Goal: Transaction & Acquisition: Purchase product/service

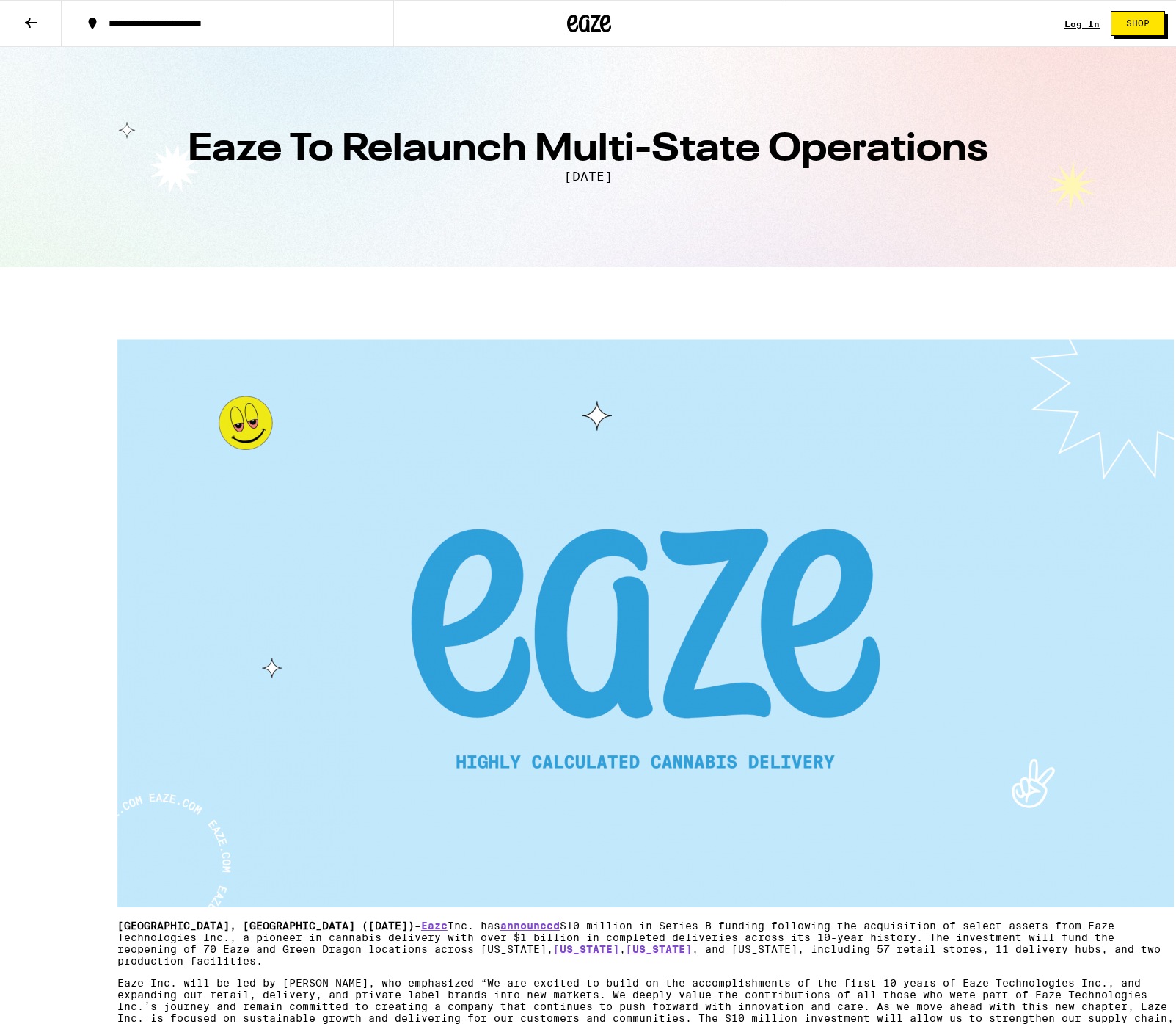
click at [23, 22] on icon at bounding box center [31, 22] width 18 height 18
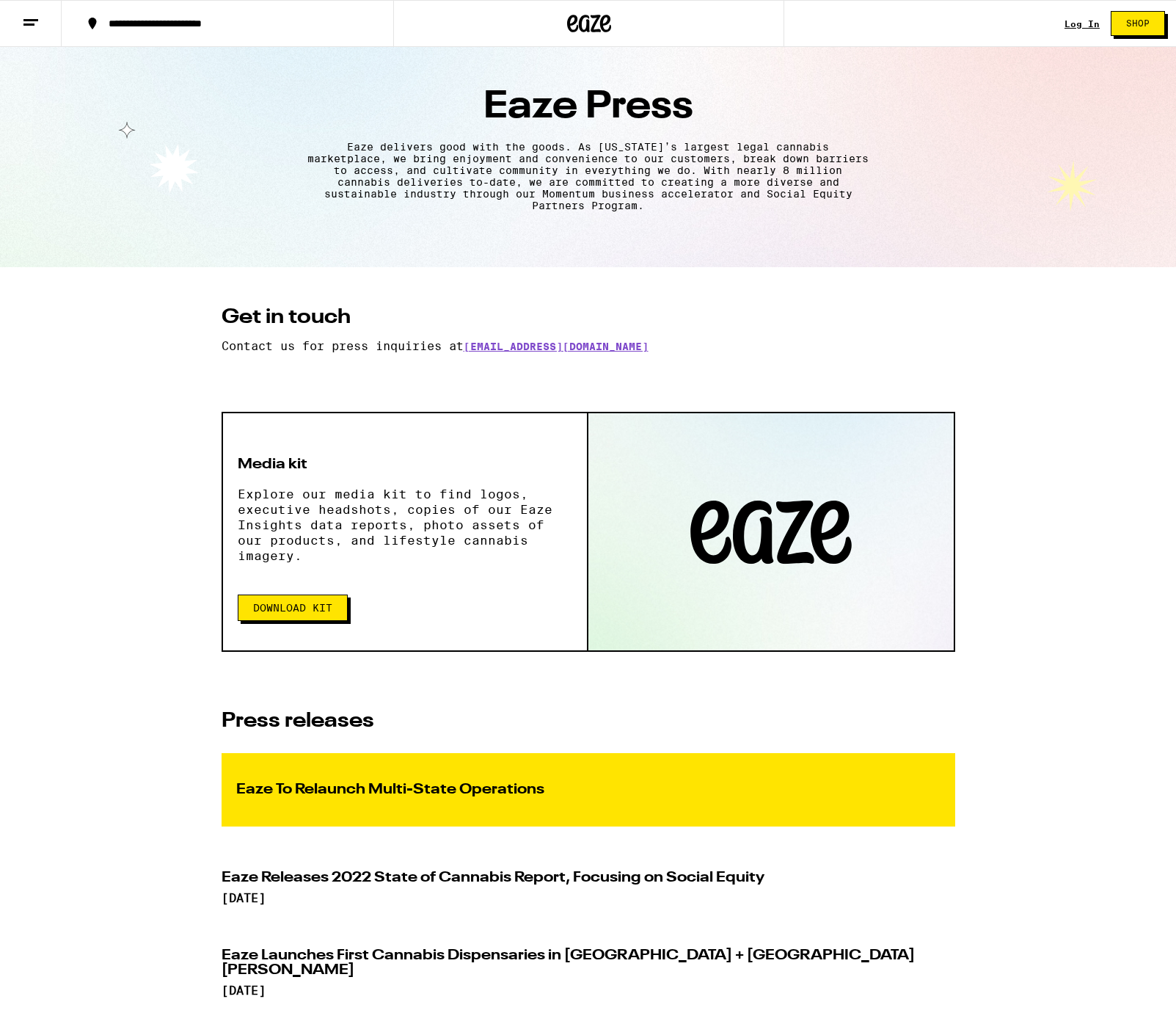
click at [584, 32] on icon at bounding box center [589, 23] width 44 height 26
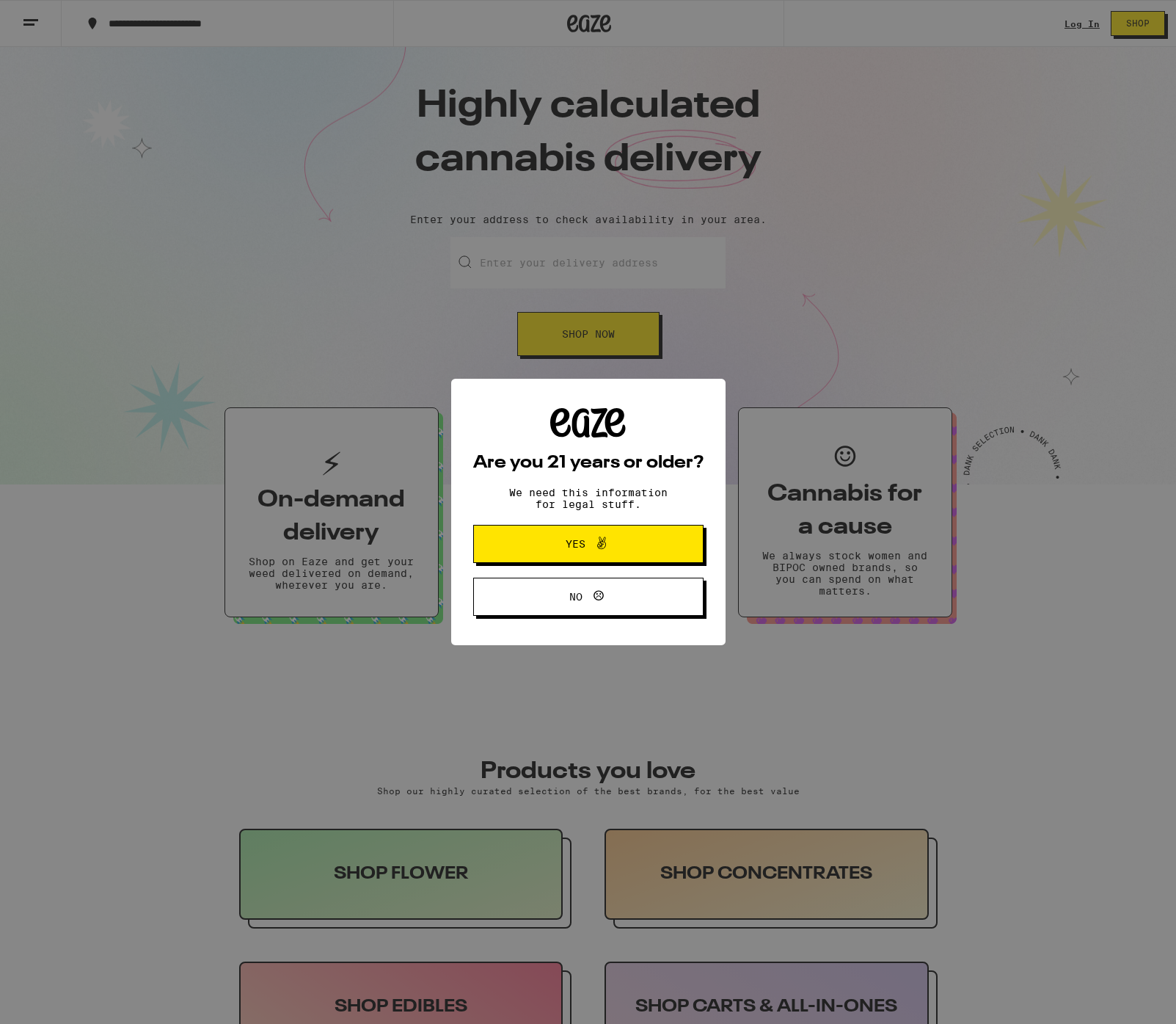
click at [617, 545] on span "Yes" at bounding box center [588, 544] width 112 height 19
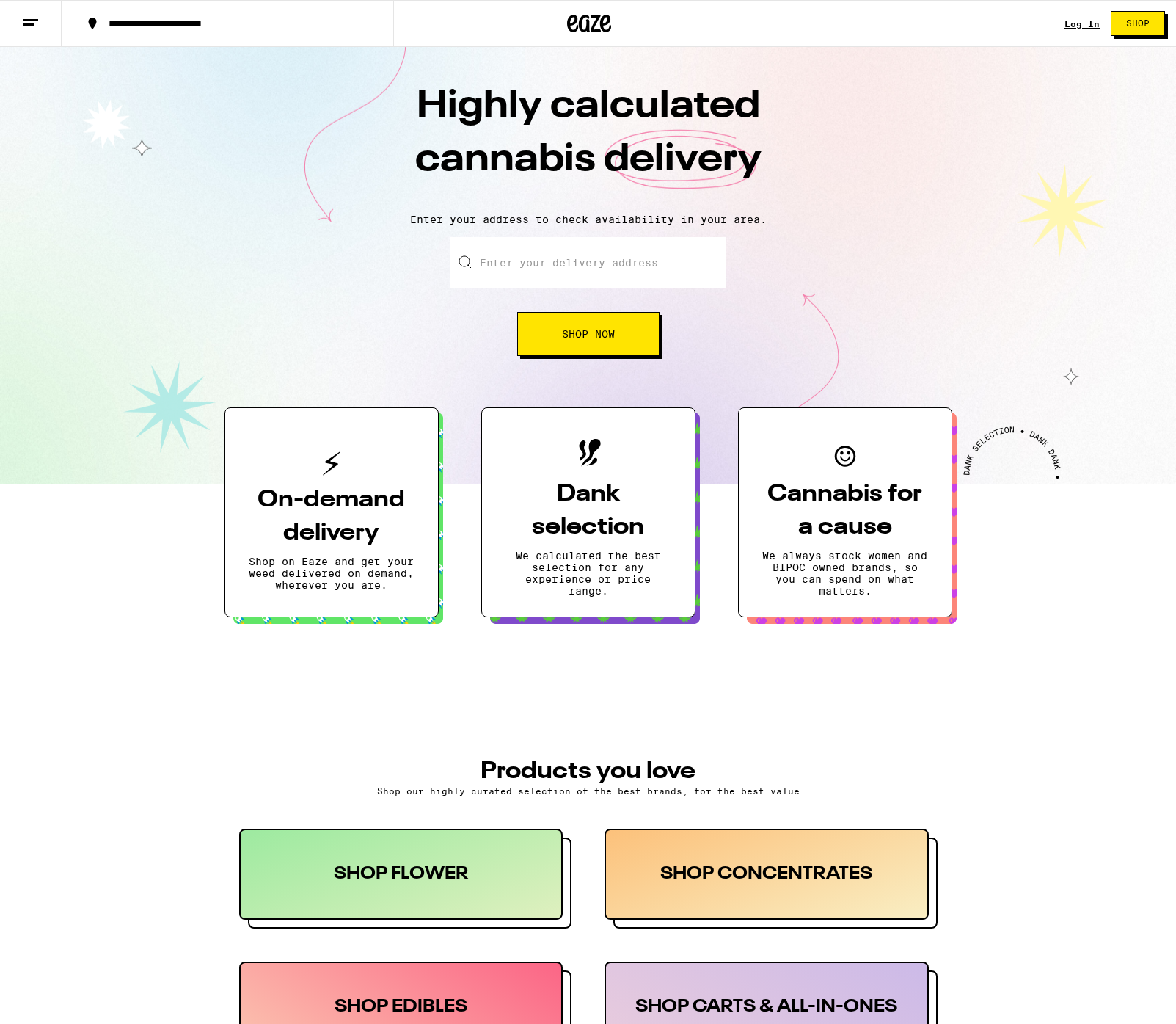
click at [623, 159] on h1 "Highly calculated cannabis delivery" at bounding box center [588, 141] width 513 height 122
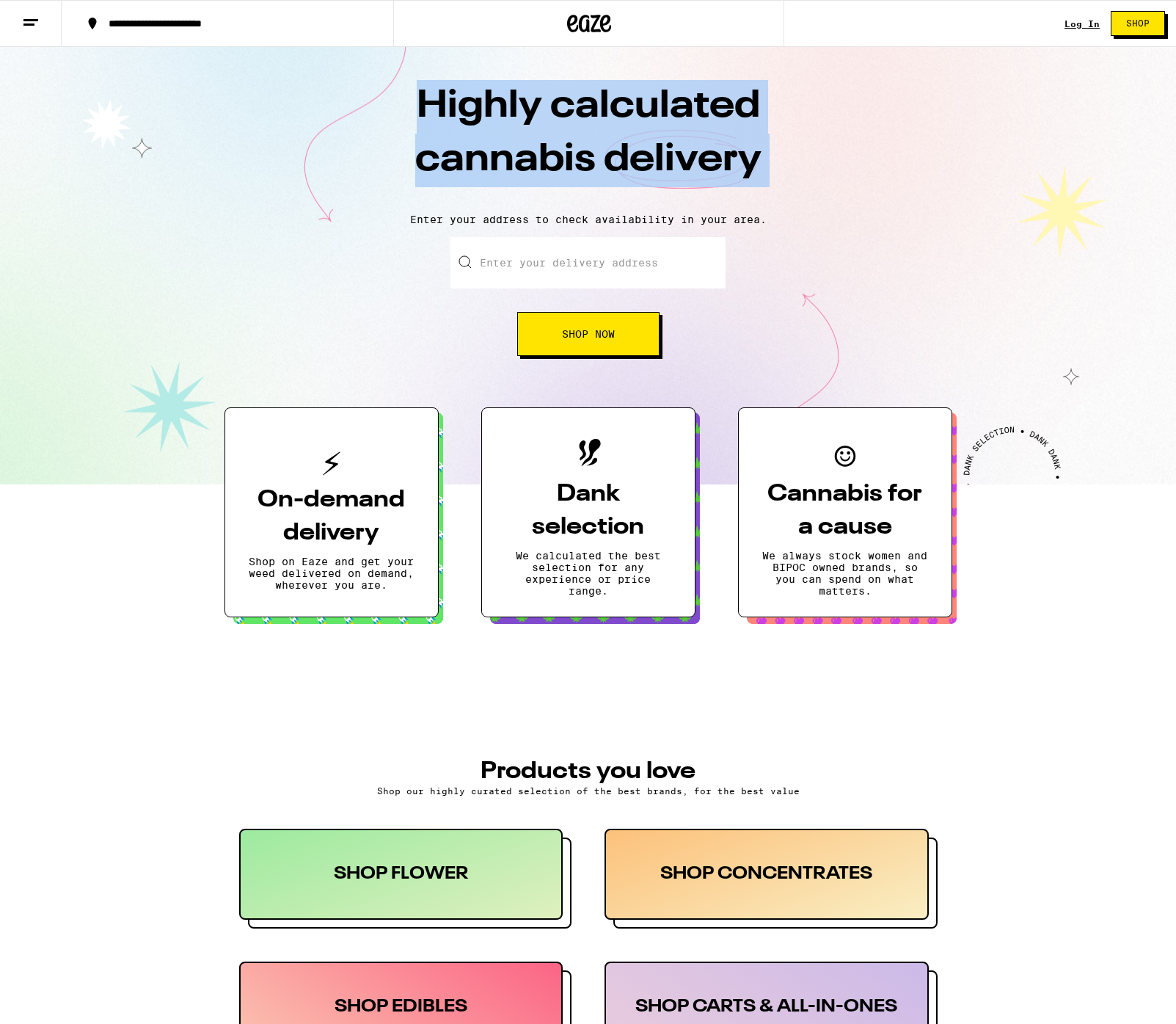
drag, startPoint x: 623, startPoint y: 159, endPoint x: 623, endPoint y: 129, distance: 30.0
click at [623, 129] on h1 "Highly calculated cannabis delivery" at bounding box center [588, 141] width 513 height 122
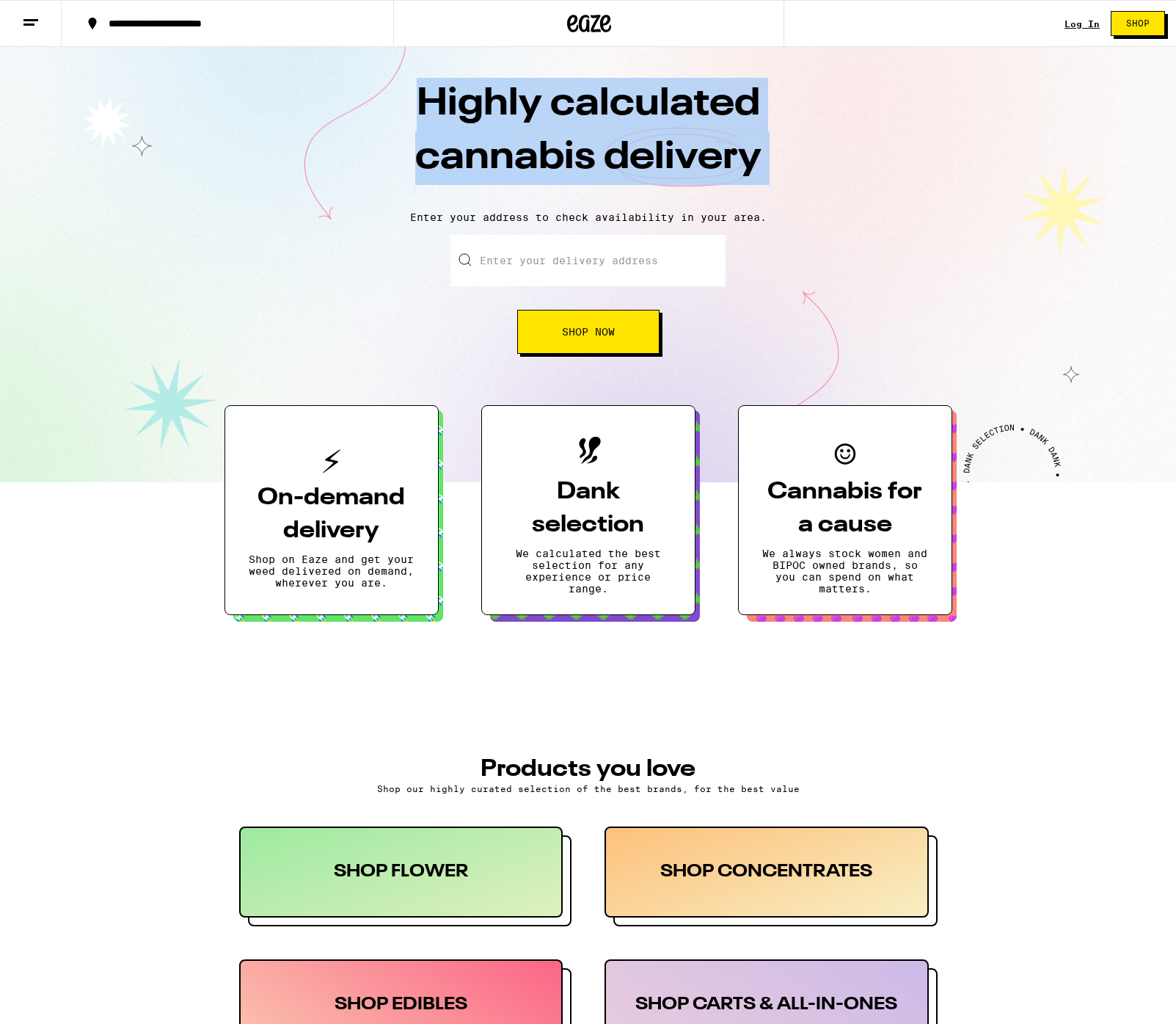
click at [588, 176] on h1 "Highly calculated cannabis delivery" at bounding box center [588, 138] width 513 height 122
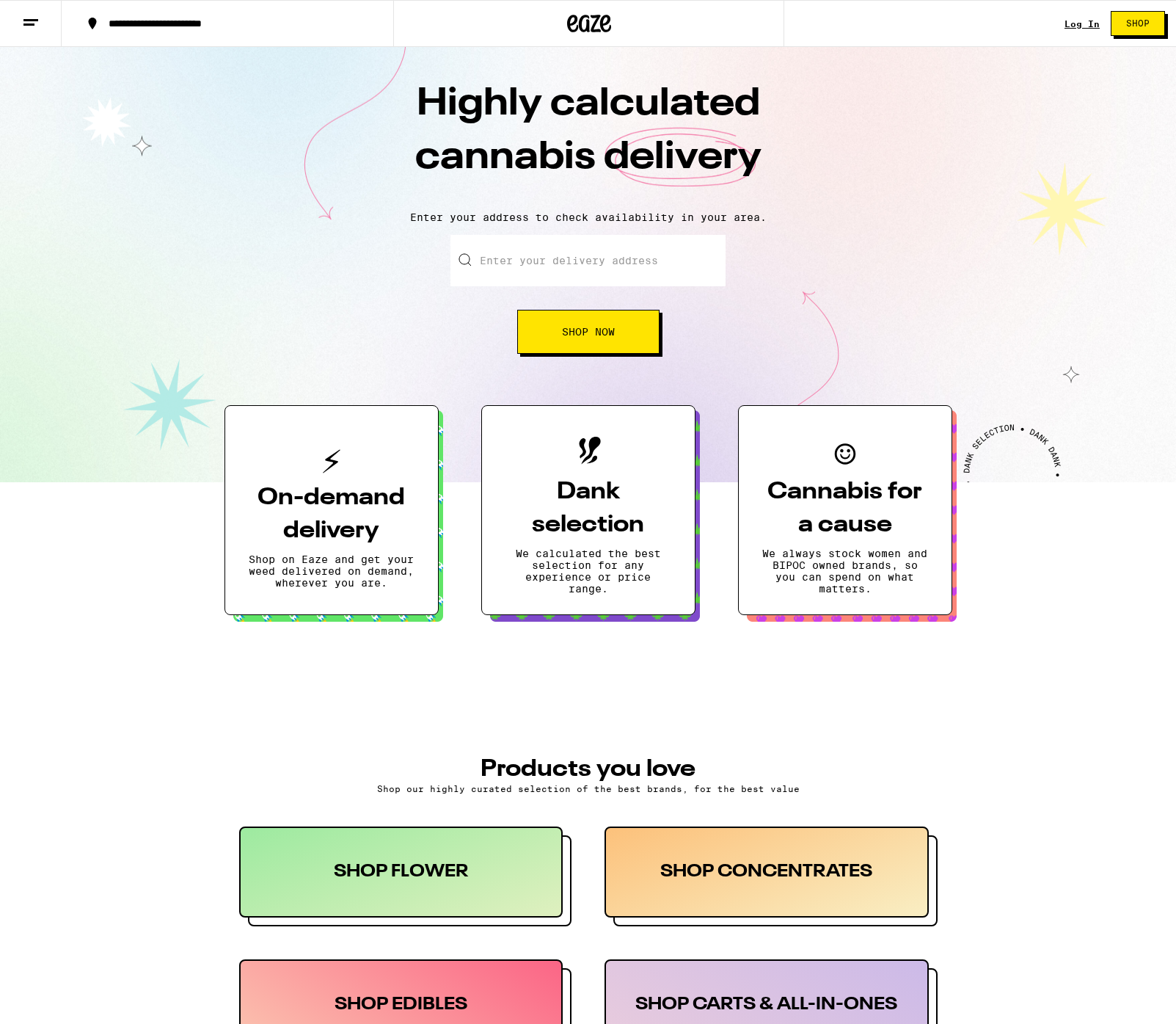
click at [936, 768] on h3 "PRODUCTS YOU LOVE" at bounding box center [588, 769] width 699 height 23
drag, startPoint x: 623, startPoint y: 696, endPoint x: 634, endPoint y: 799, distance: 103.6
click at [607, 711] on div "PRODUCTS YOU LOVE Shop our highly curated selection of the best brands, for the…" at bounding box center [588, 878] width 728 height 362
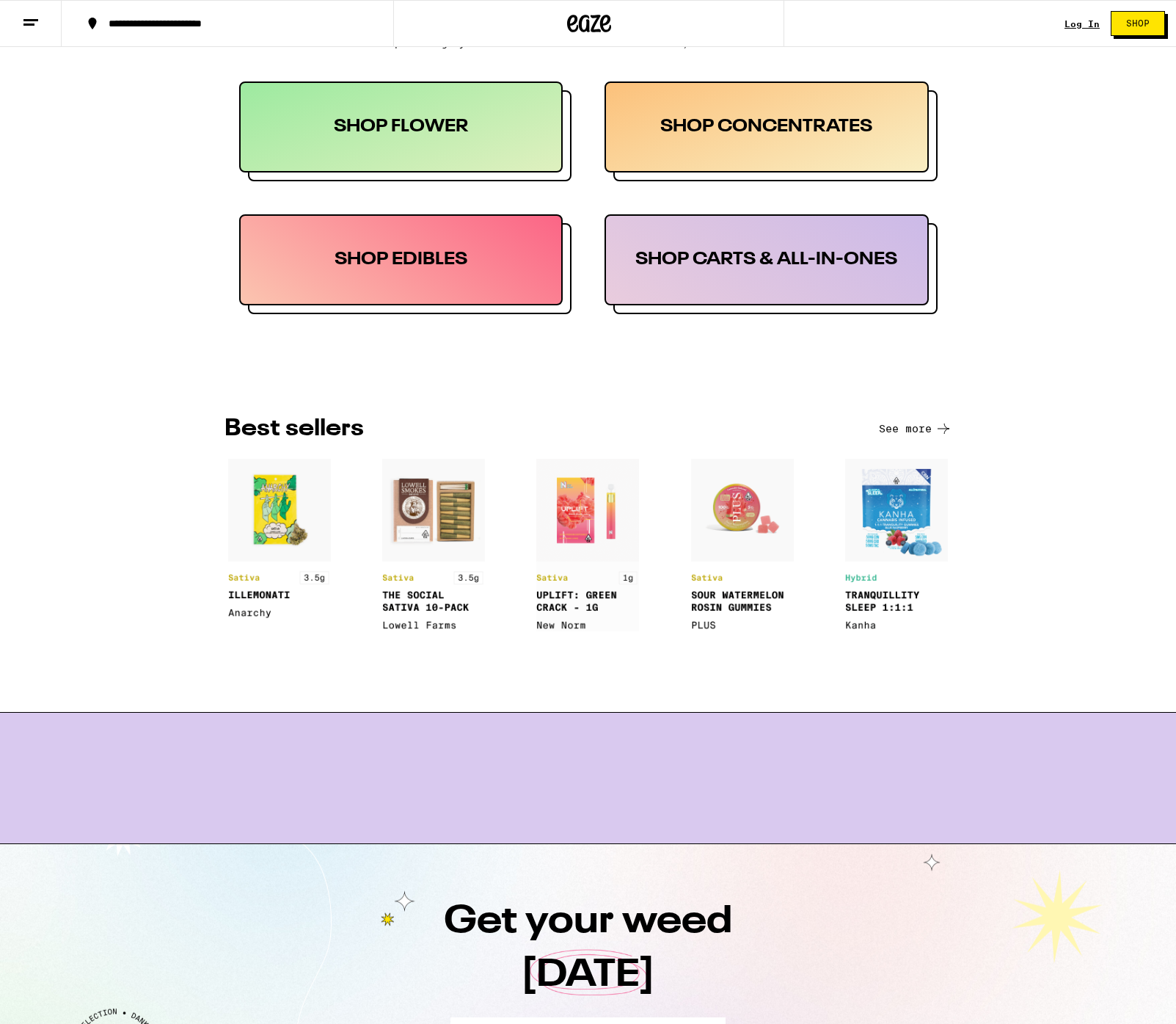
scroll to position [749, 0]
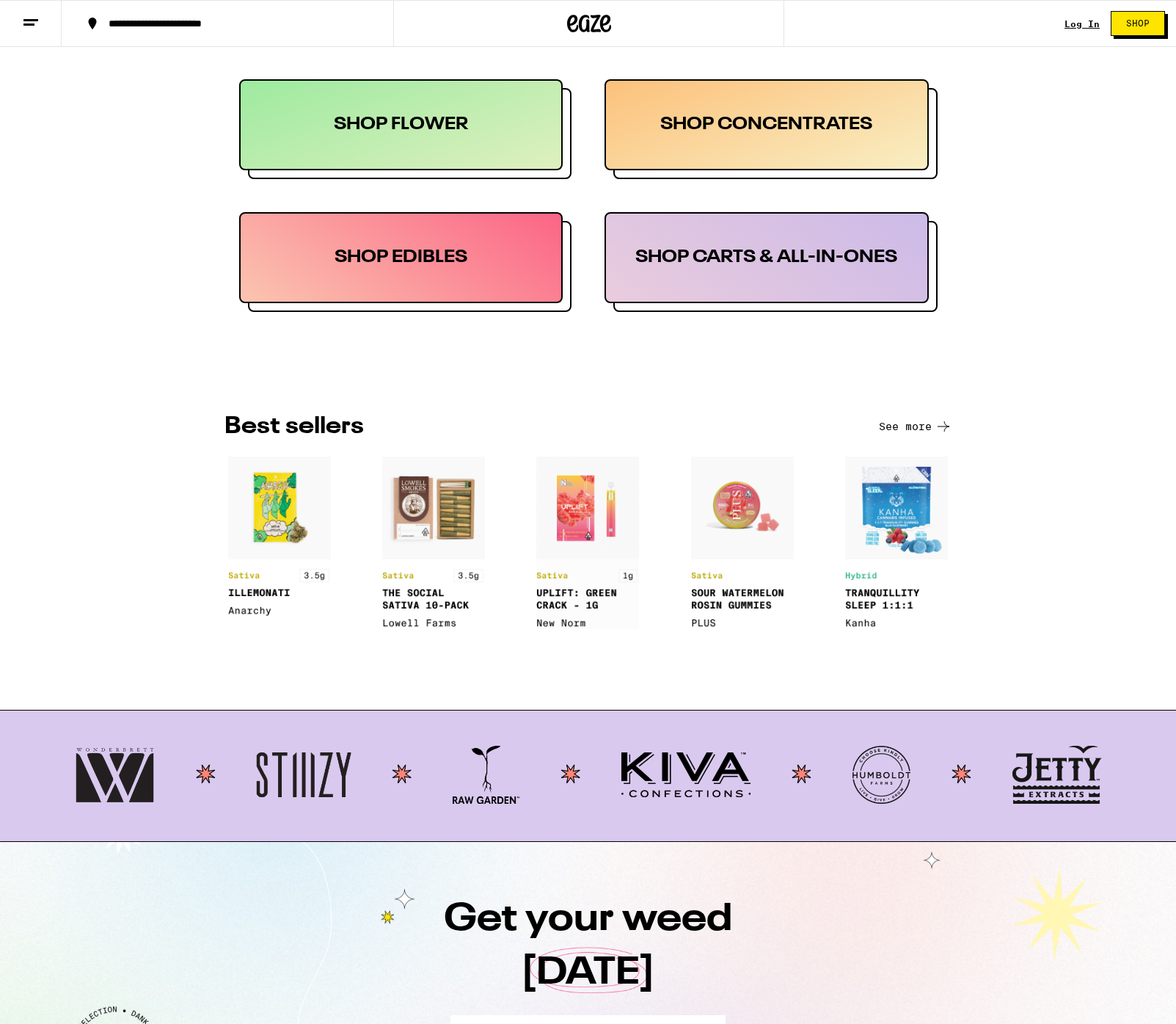
click at [576, 517] on img at bounding box center [588, 542] width 102 height 173
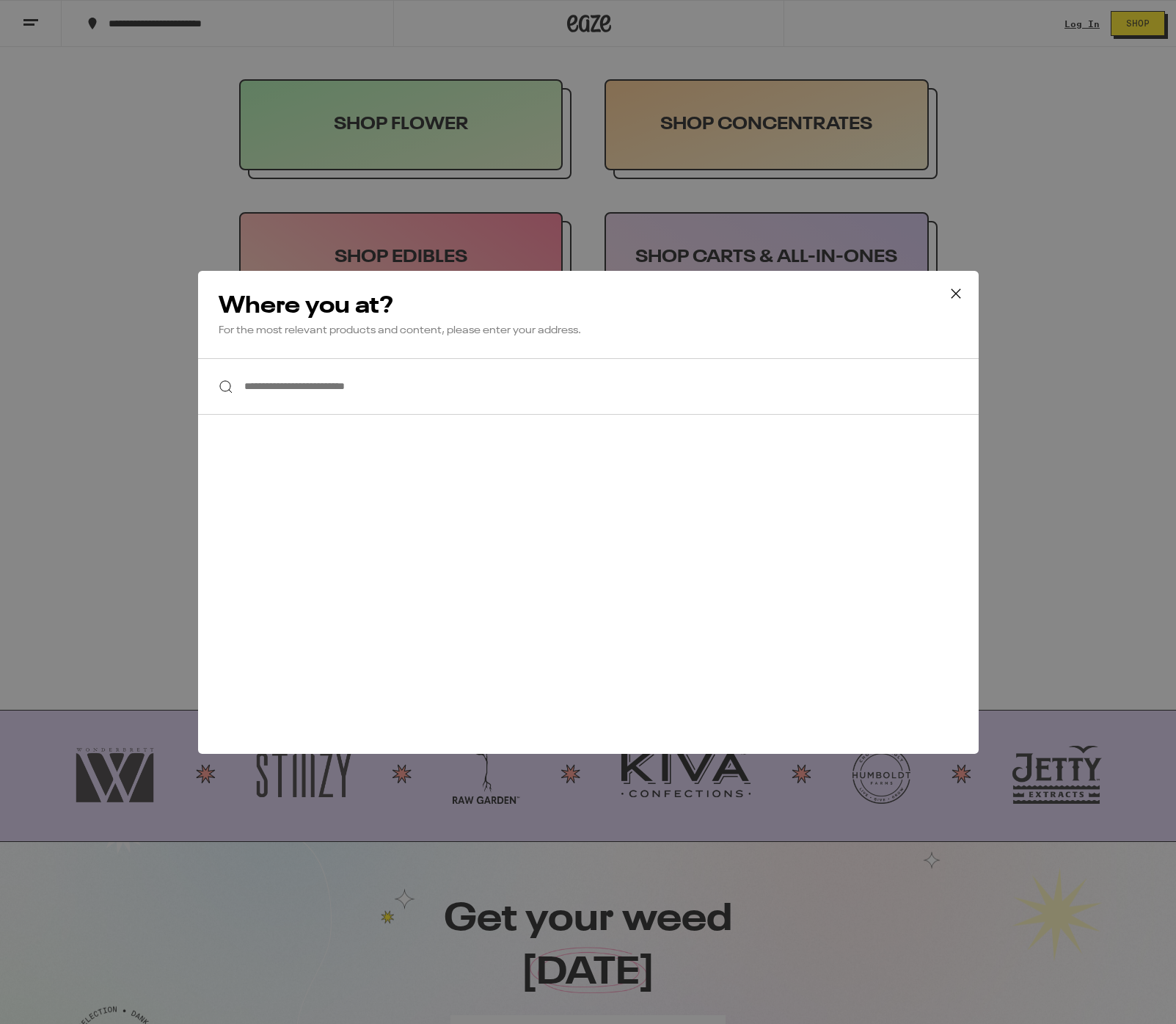
click at [957, 288] on icon at bounding box center [957, 294] width 22 height 22
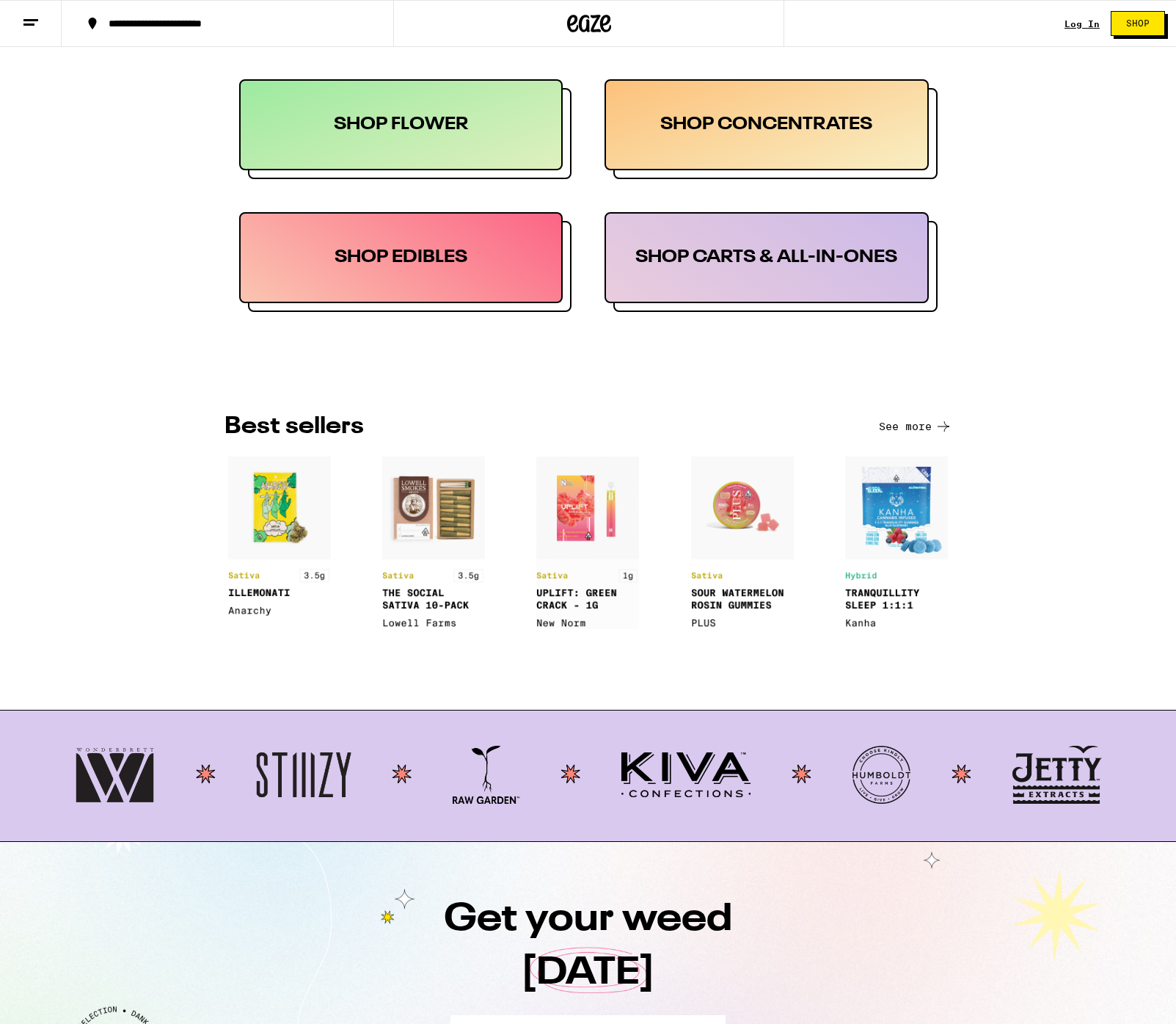
click at [448, 524] on img at bounding box center [434, 542] width 102 height 173
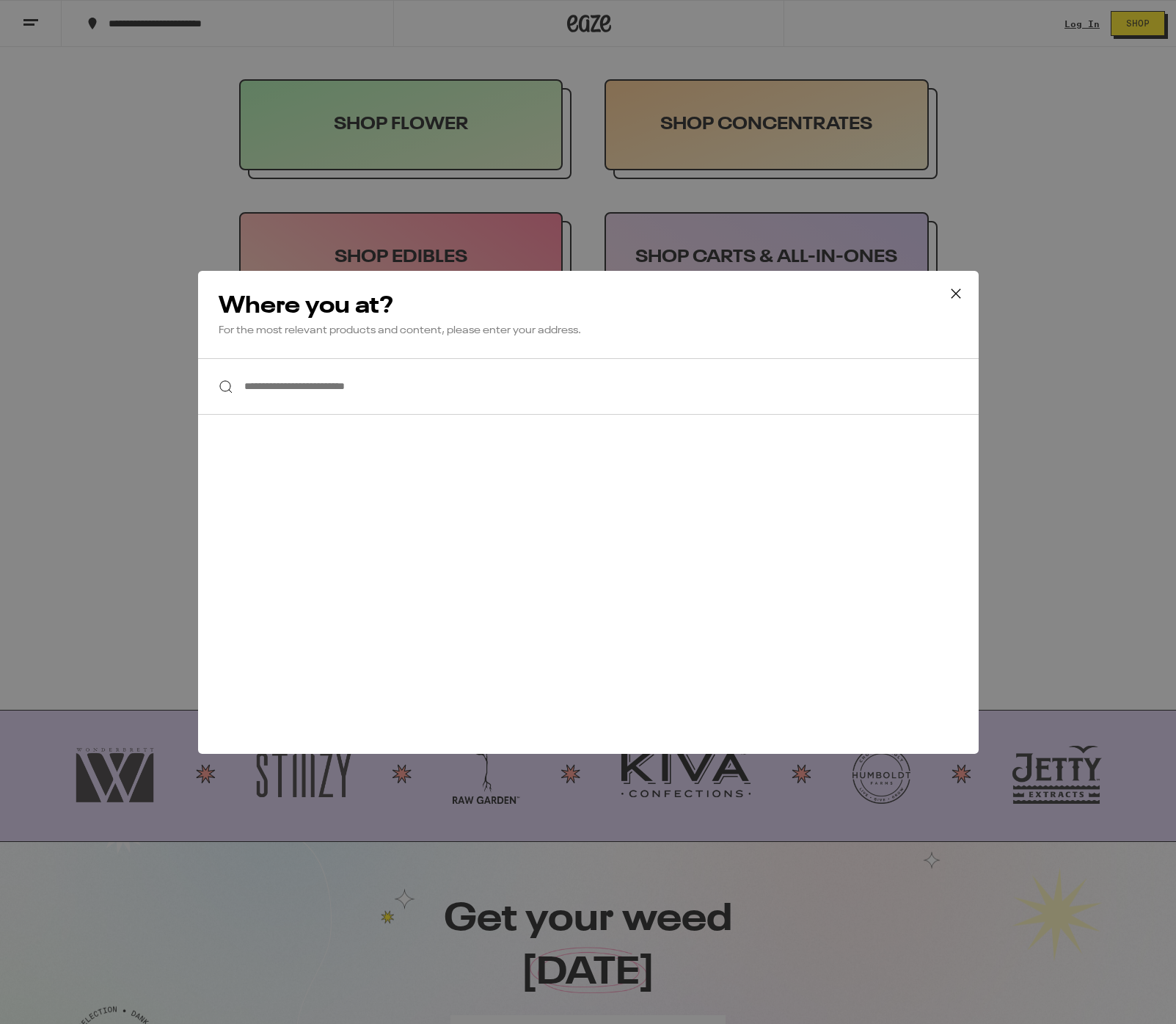
click at [954, 288] on icon at bounding box center [957, 294] width 22 height 22
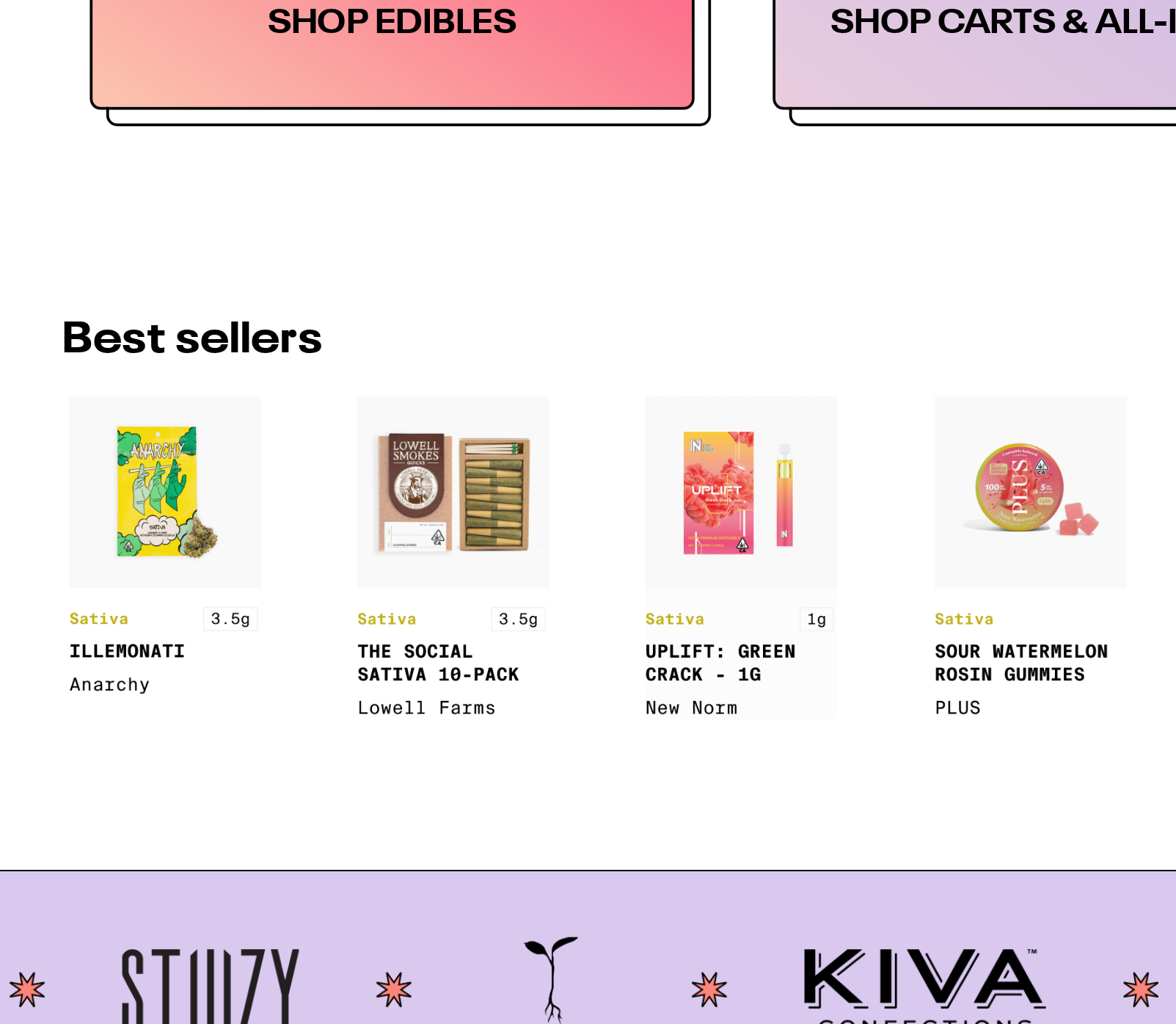
click at [549, 423] on div "BEST SELLERS See more" at bounding box center [588, 425] width 728 height 23
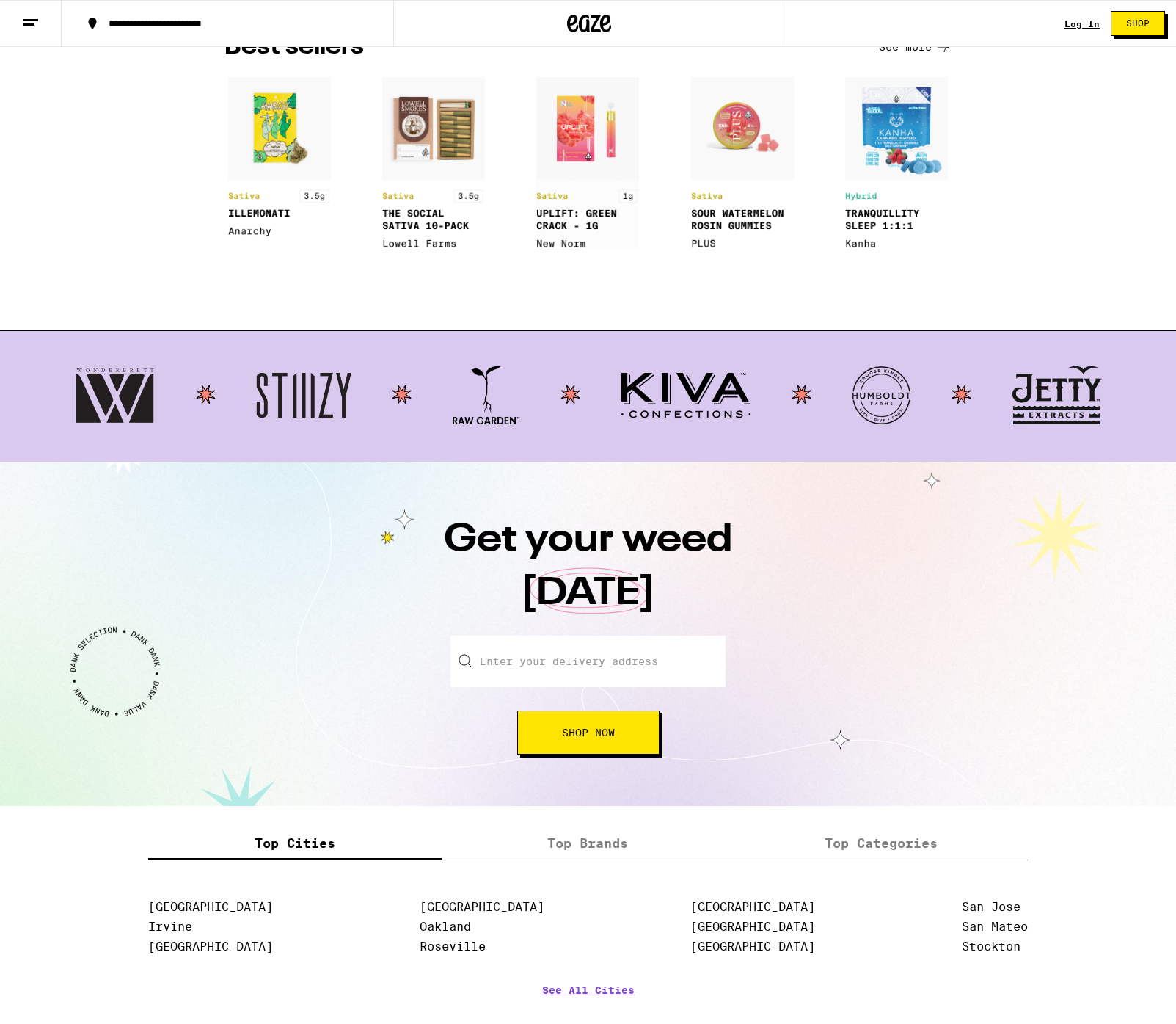
scroll to position [1179, 0]
